Goal: Task Accomplishment & Management: Manage account settings

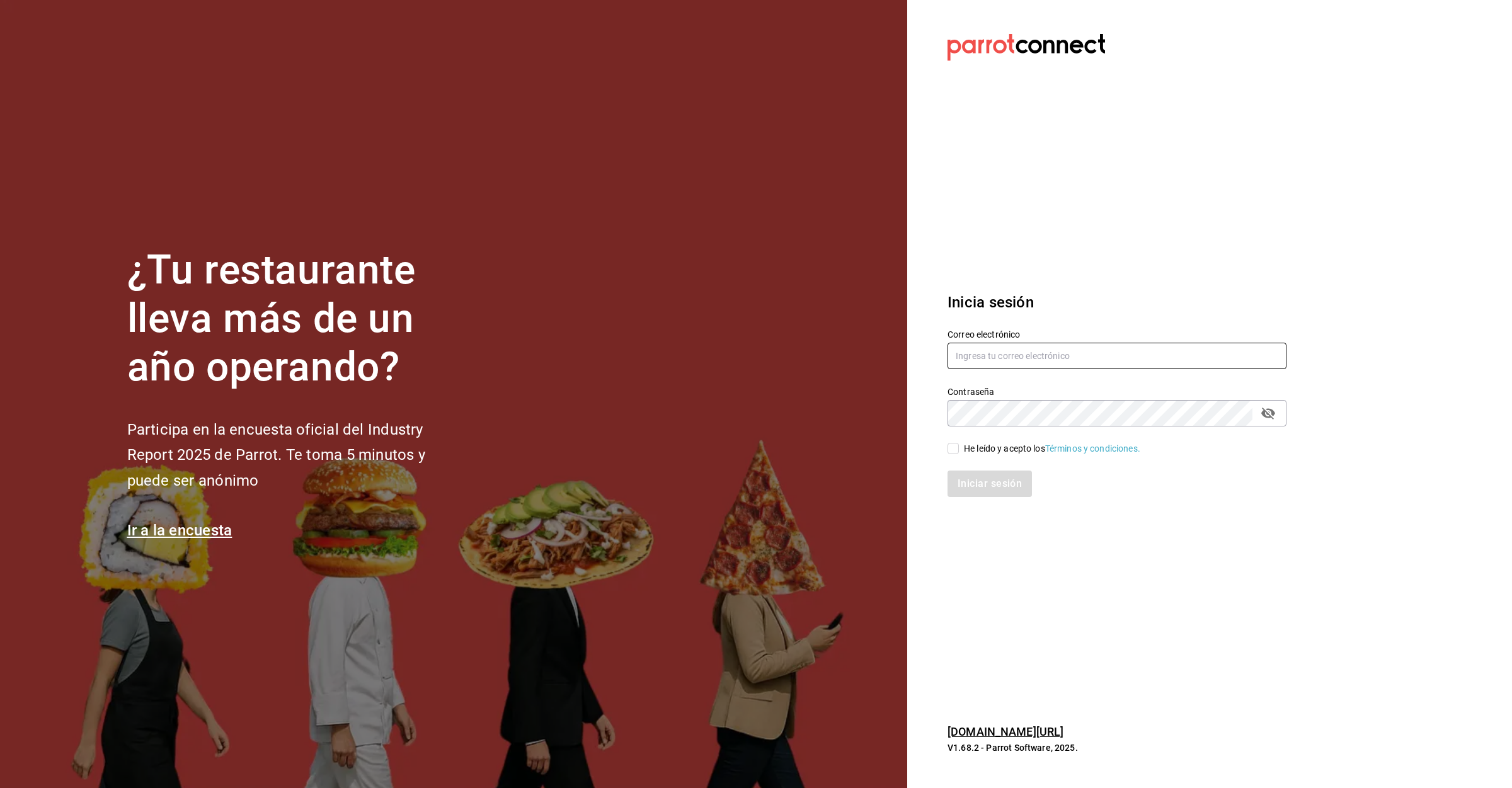
click at [1210, 351] on input "text" at bounding box center [1117, 356] width 339 height 27
type input "[EMAIL_ADDRESS][DOMAIN_NAME]"
click at [967, 444] on div "He leído y acepto los Términos y condiciones." at bounding box center [1052, 448] width 176 height 13
click at [959, 444] on input "He leído y acepto los Términos y condiciones." at bounding box center [953, 448] width 12 height 12
checkbox input "true"
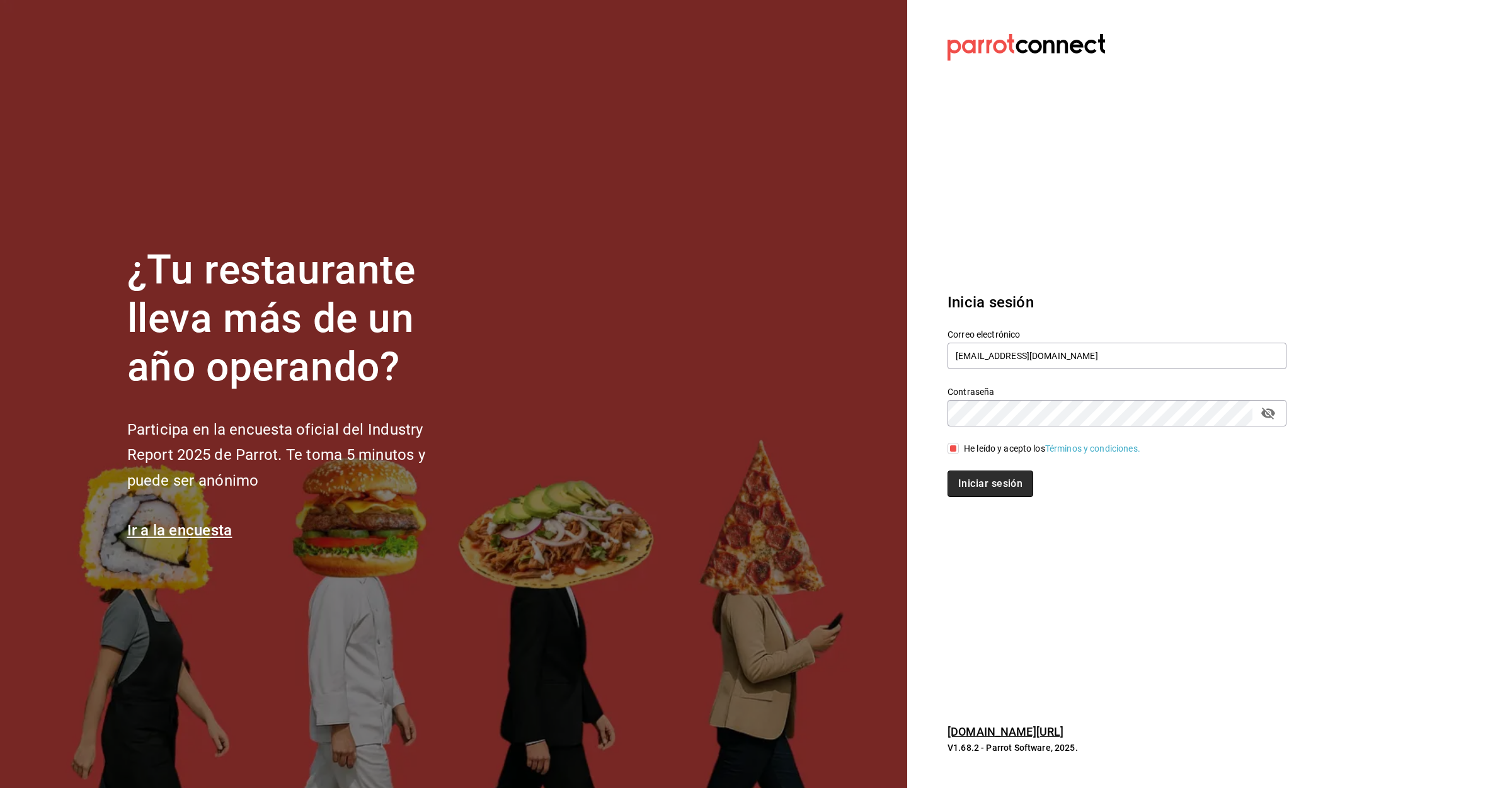
click at [966, 477] on button "Iniciar sesión" at bounding box center [991, 484] width 86 height 27
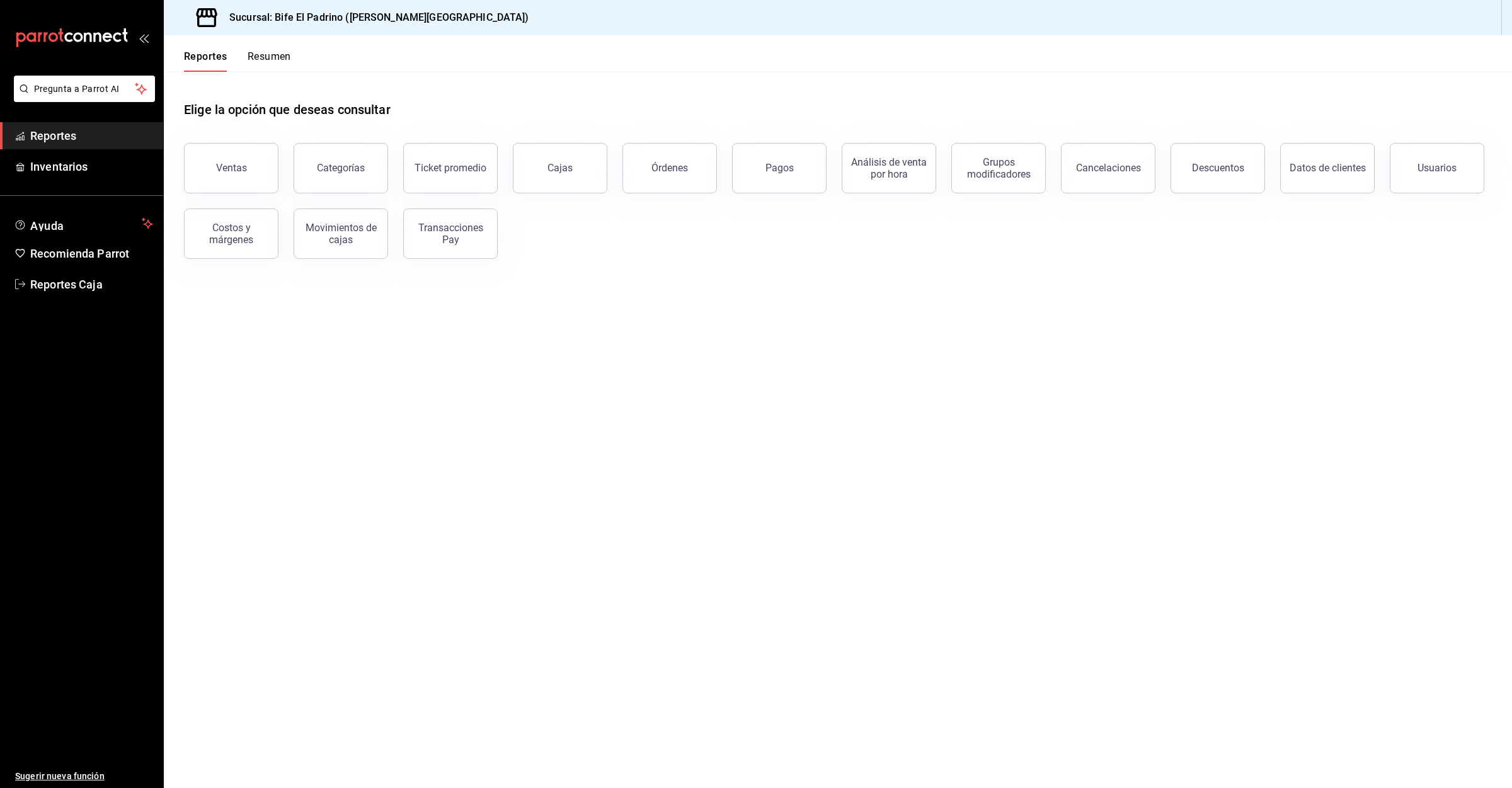
click at [276, 46] on div "Reportes Resumen" at bounding box center [227, 53] width 127 height 37
click at [274, 52] on button "Resumen" at bounding box center [269, 61] width 44 height 21
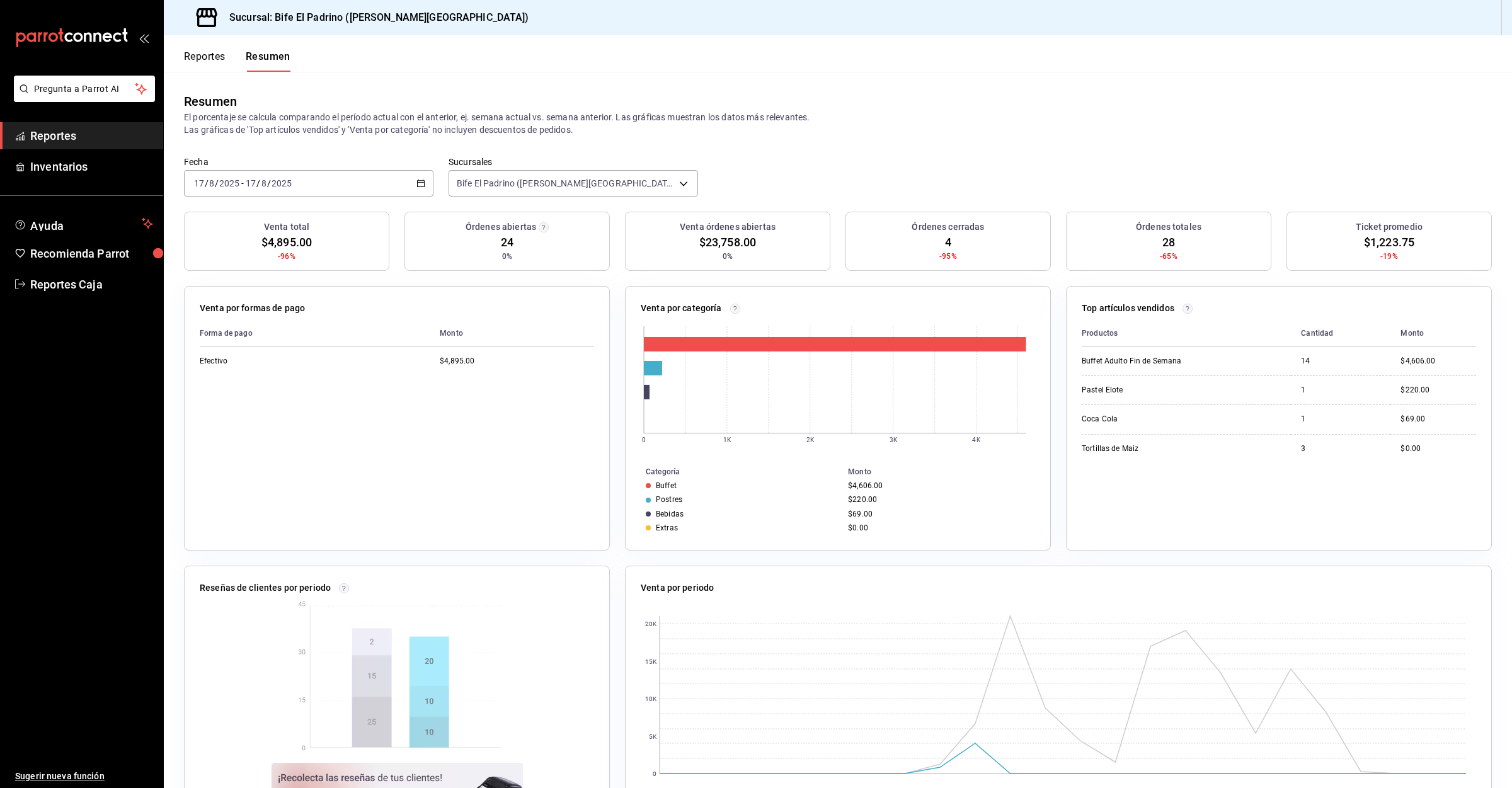
click at [197, 46] on div "Reportes Resumen" at bounding box center [227, 53] width 127 height 37
click at [197, 55] on button "Reportes" at bounding box center [205, 61] width 42 height 21
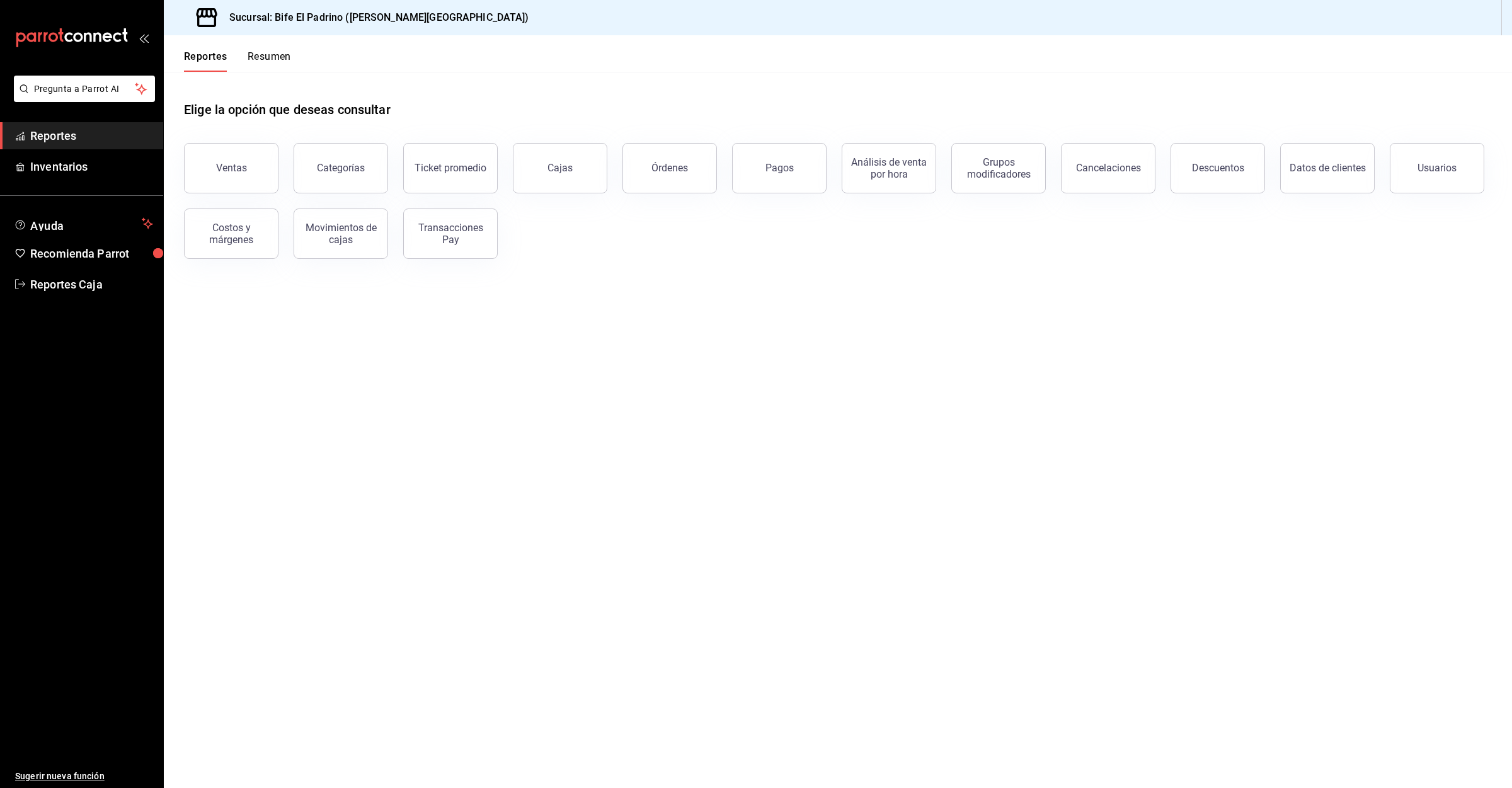
click at [286, 56] on button "Resumen" at bounding box center [269, 61] width 44 height 21
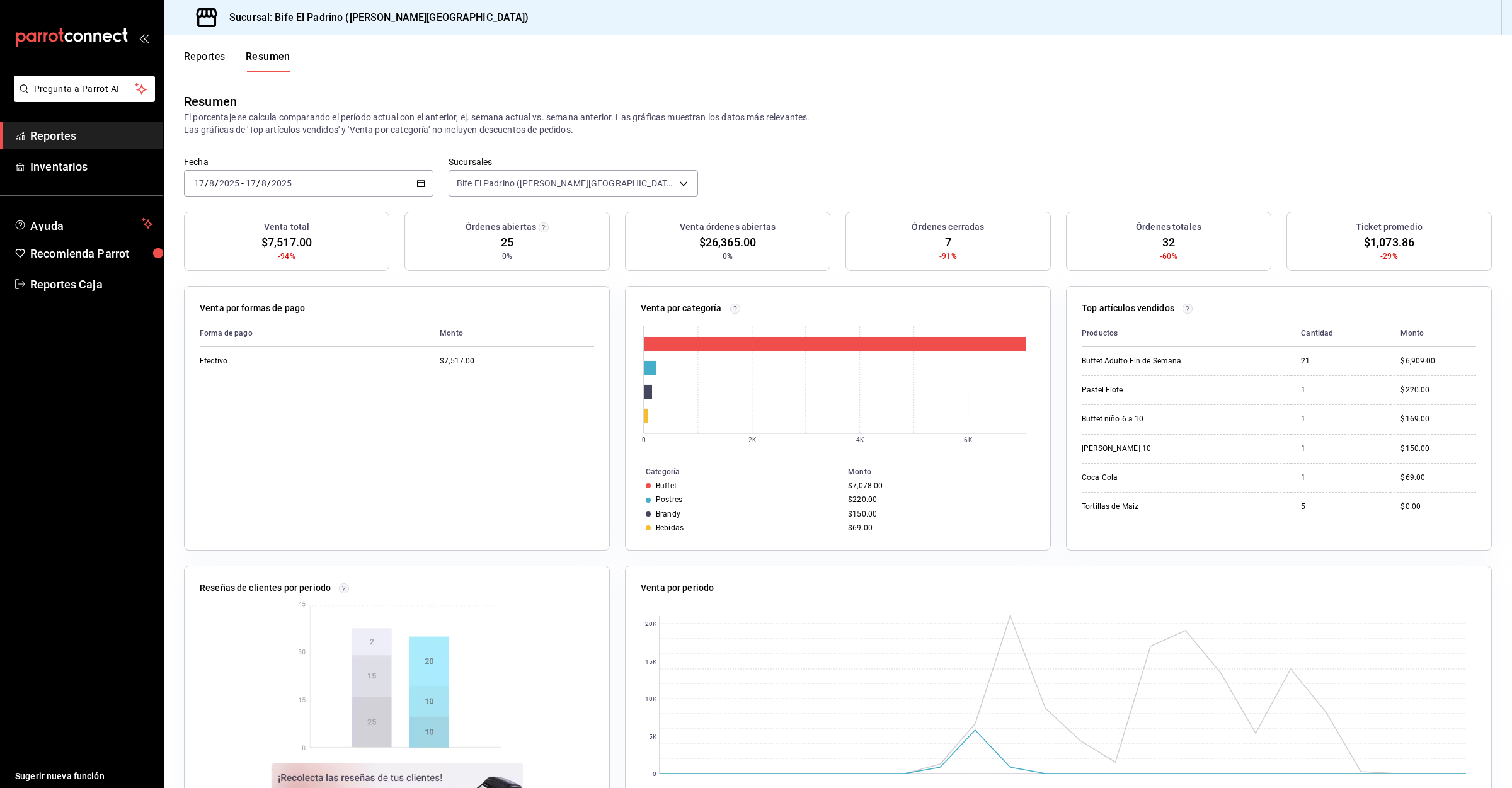
click at [211, 74] on div "Resumen El porcentaje se calcula comparando el período actual con el anterior, …" at bounding box center [837, 113] width 1348 height 84
click at [206, 57] on button "Reportes" at bounding box center [205, 61] width 42 height 21
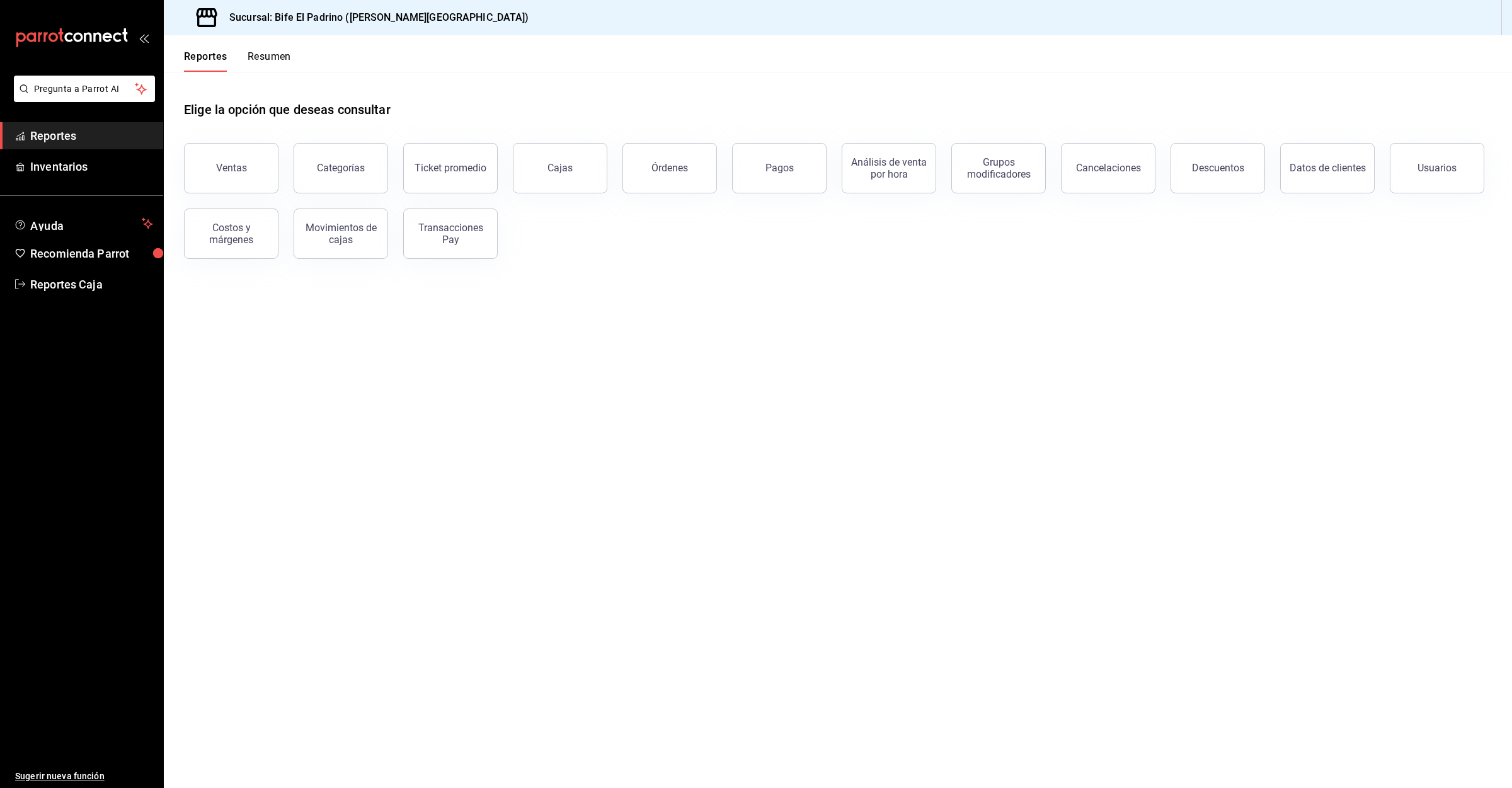
click at [256, 56] on button "Resumen" at bounding box center [269, 61] width 44 height 21
